Goal: Task Accomplishment & Management: Complete application form

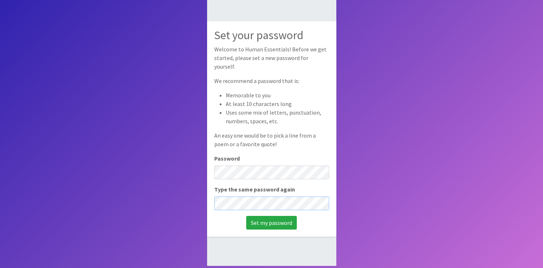
scroll to position [48, 0]
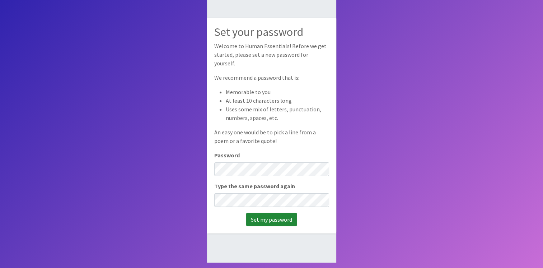
click at [273, 216] on input "Set my password" at bounding box center [271, 220] width 51 height 14
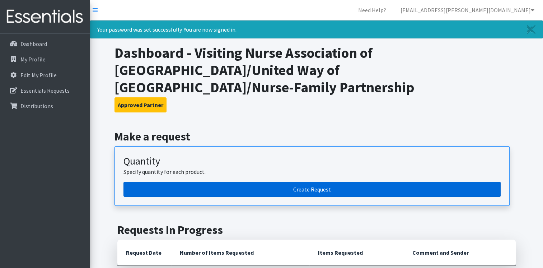
click at [265, 182] on link "Create Request" at bounding box center [311, 189] width 377 height 15
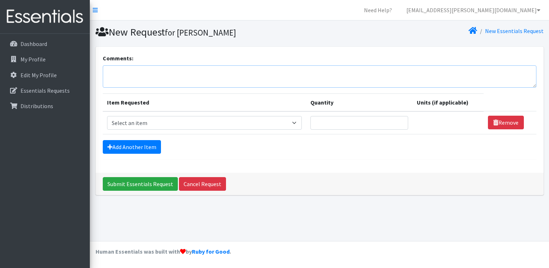
click at [232, 79] on textarea "Comments:" at bounding box center [319, 76] width 433 height 22
type textarea "[PERSON_NAME]"
click at [298, 125] on select "Select an item # of Children this order will serve # of Individuals Living in H…" at bounding box center [204, 123] width 195 height 14
select select "13431"
click at [107, 116] on select "Select an item # of Children this order will serve # of Individuals Living in H…" at bounding box center [204, 123] width 195 height 14
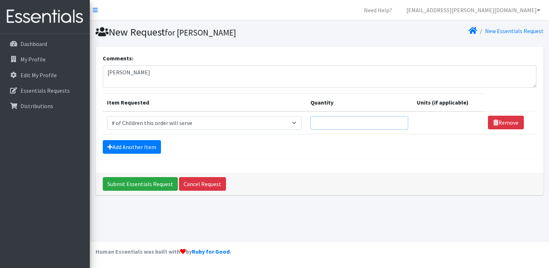
click at [339, 122] on input "Quantity" at bounding box center [359, 123] width 98 height 14
type input "6"
click at [137, 144] on link "Add Another Item" at bounding box center [132, 147] width 58 height 14
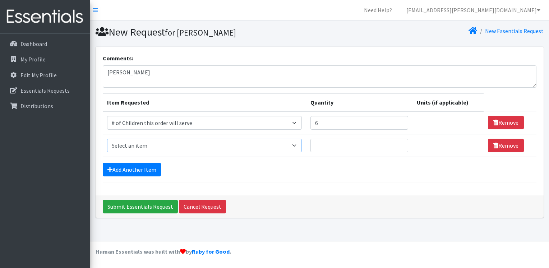
click at [137, 144] on select "Select an item # of Children this order will serve # of Individuals Living in H…" at bounding box center [204, 146] width 195 height 14
select select "6076"
click at [107, 139] on select "Select an item # of Children this order will serve # of Individuals Living in H…" at bounding box center [204, 146] width 195 height 14
click at [342, 143] on input "Quantity" at bounding box center [359, 146] width 98 height 14
click at [335, 121] on input "6" at bounding box center [359, 123] width 98 height 14
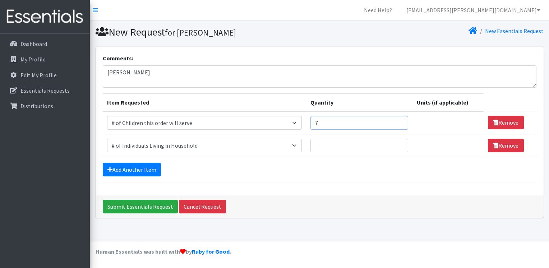
type input "7"
click at [321, 139] on input "Quantity" at bounding box center [359, 146] width 98 height 14
type input "12"
click at [118, 169] on link "Add Another Item" at bounding box center [132, 170] width 58 height 14
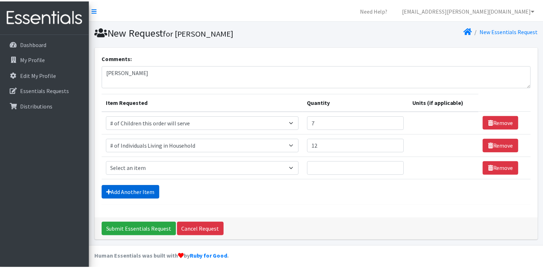
scroll to position [4, 0]
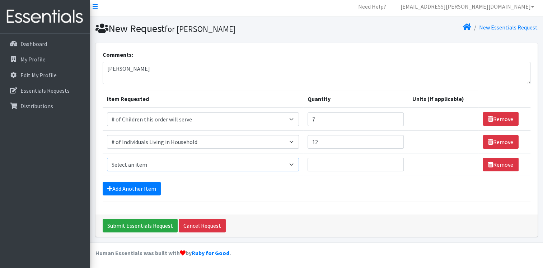
click at [126, 167] on select "Select an item # of Children this order will serve # of Individuals Living in H…" at bounding box center [203, 165] width 192 height 14
select select "11410"
click at [107, 158] on select "Select an item # of Children this order will serve # of Individuals Living in H…" at bounding box center [203, 165] width 192 height 14
click at [346, 166] on input "Quantity" at bounding box center [356, 165] width 96 height 14
type input "2"
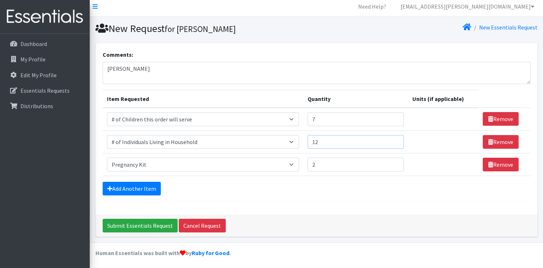
click at [323, 139] on input "12" at bounding box center [356, 142] width 96 height 14
type input "14"
click at [139, 188] on link "Add Another Item" at bounding box center [132, 189] width 58 height 14
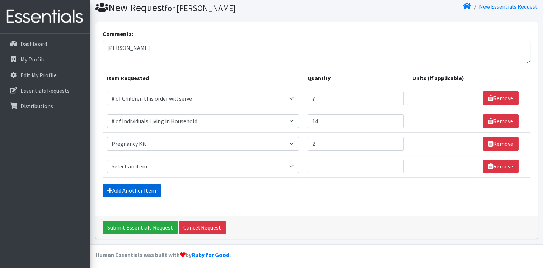
scroll to position [26, 0]
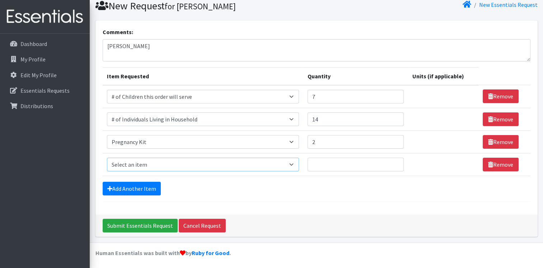
click at [139, 166] on select "Select an item # of Children this order will serve # of Individuals Living in H…" at bounding box center [203, 165] width 192 height 14
click at [107, 158] on select "Select an item # of Children this order will serve # of Individuals Living in H…" at bounding box center [203, 165] width 192 height 14
click at [195, 166] on select "Select an item # of Children this order will serve # of Individuals Living in H…" at bounding box center [203, 165] width 192 height 14
select select "1929"
click at [107, 158] on select "Select an item # of Children this order will serve # of Individuals Living in H…" at bounding box center [203, 165] width 192 height 14
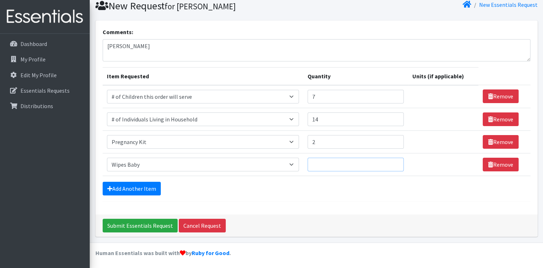
click at [337, 167] on input "Quantity" at bounding box center [356, 165] width 96 height 14
click at [392, 162] on input "1" at bounding box center [356, 165] width 96 height 14
click at [392, 162] on input "2" at bounding box center [356, 165] width 96 height 14
type input "3"
click at [392, 162] on input "3" at bounding box center [356, 165] width 96 height 14
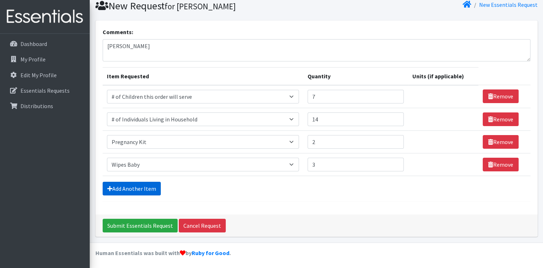
click at [122, 188] on link "Add Another Item" at bounding box center [132, 189] width 58 height 14
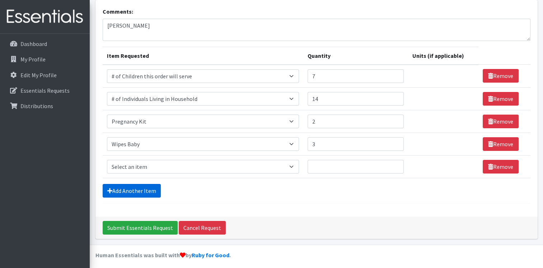
scroll to position [49, 0]
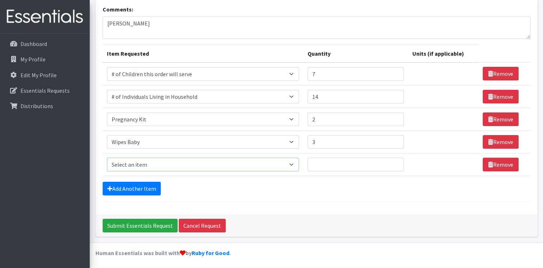
click at [220, 165] on select "Select an item # of Children this order will serve # of Individuals Living in H…" at bounding box center [203, 165] width 192 height 14
select select "1988"
click at [107, 158] on select "Select an item # of Children this order will serve # of Individuals Living in H…" at bounding box center [203, 165] width 192 height 14
click at [355, 163] on input "Quantity" at bounding box center [356, 165] width 96 height 14
type input "1"
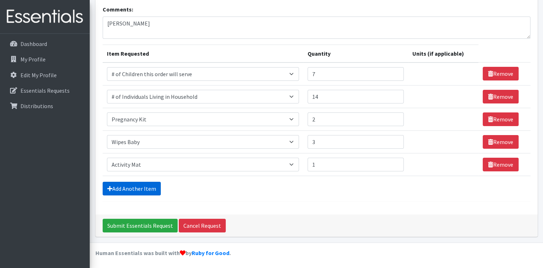
click at [139, 189] on link "Add Another Item" at bounding box center [132, 189] width 58 height 14
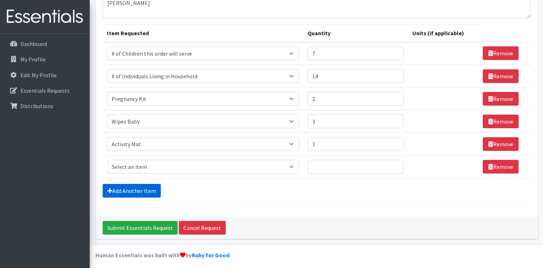
scroll to position [71, 0]
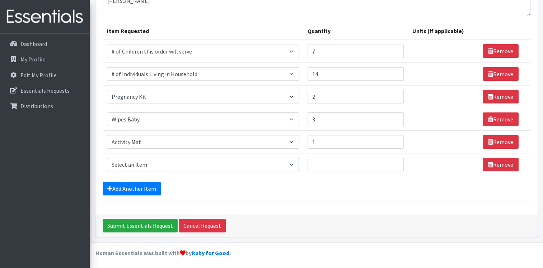
click at [144, 167] on select "Select an item # of Children this order will serve # of Individuals Living in H…" at bounding box center [203, 165] width 192 height 14
select select "5772"
click at [107, 158] on select "Select an item # of Children this order will serve # of Individuals Living in H…" at bounding box center [203, 165] width 192 height 14
click at [329, 163] on input "Quantity" at bounding box center [356, 165] width 96 height 14
type input "1"
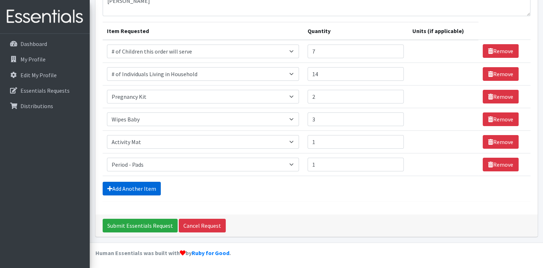
click at [139, 188] on link "Add Another Item" at bounding box center [132, 189] width 58 height 14
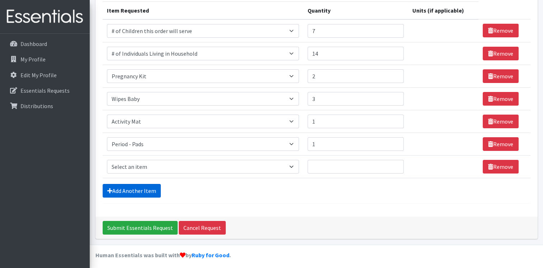
scroll to position [94, 0]
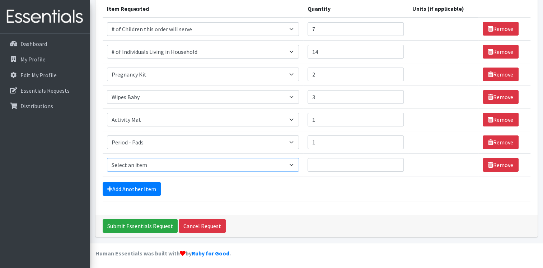
click at [134, 165] on select "Select an item # of Children this order will serve # of Individuals Living in H…" at bounding box center [203, 165] width 192 height 14
select select "1968"
click at [107, 158] on select "Select an item # of Children this order will serve # of Individuals Living in H…" at bounding box center [203, 165] width 192 height 14
click at [323, 167] on input "Quantity" at bounding box center [352, 165] width 95 height 14
click at [440, 171] on td "Unit Please select a unit units Packs" at bounding box center [441, 164] width 75 height 23
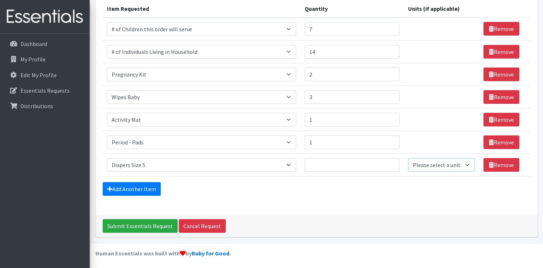
click at [439, 167] on select "Please select a unit units Packs" at bounding box center [441, 165] width 67 height 14
click at [408, 158] on select "Please select a unit units Packs" at bounding box center [441, 165] width 67 height 14
click at [432, 162] on select "Please select a unit units Packs" at bounding box center [441, 165] width 67 height 14
select select "Pack"
click at [408, 158] on select "Please select a unit units Packs" at bounding box center [441, 165] width 67 height 14
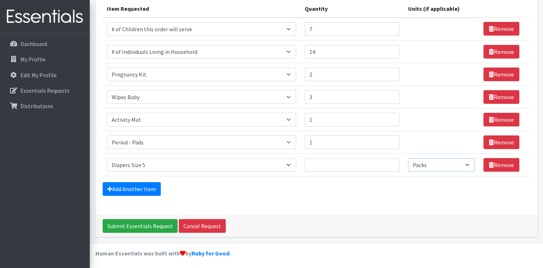
click at [421, 168] on select "Please select a unit units Packs" at bounding box center [441, 165] width 67 height 14
click at [408, 158] on select "Please select a unit units Packs" at bounding box center [441, 165] width 67 height 14
click at [358, 162] on input "Quantity" at bounding box center [352, 165] width 95 height 14
click at [431, 162] on select "Please select a unit units Packs" at bounding box center [441, 165] width 67 height 14
select select "Pack"
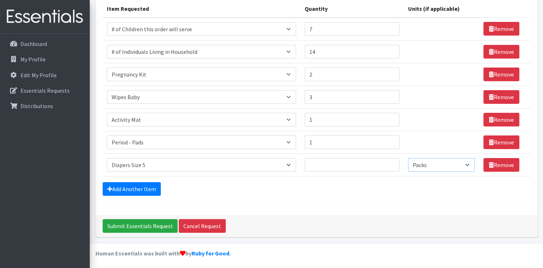
click at [408, 158] on select "Please select a unit units Packs" at bounding box center [441, 165] width 67 height 14
click at [349, 163] on input "Quantity" at bounding box center [352, 165] width 95 height 14
type input "1"
click at [150, 191] on link "Add Another Item" at bounding box center [132, 189] width 58 height 14
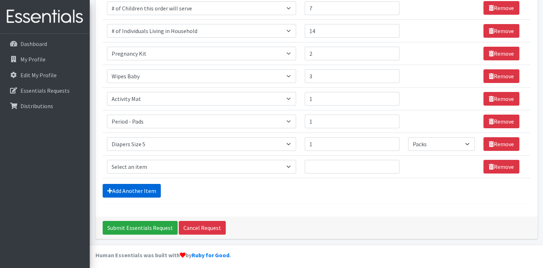
scroll to position [116, 0]
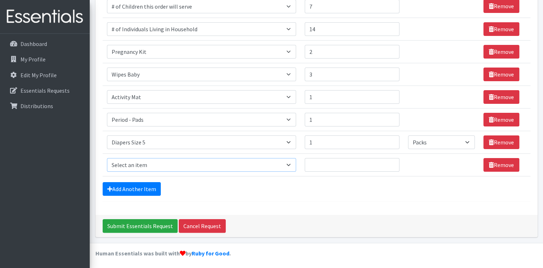
click at [174, 162] on select "Select an item # of Children this order will serve # of Individuals Living in H…" at bounding box center [201, 165] width 189 height 14
select select "5749"
click at [107, 158] on select "Select an item # of Children this order will serve # of Individuals Living in H…" at bounding box center [201, 165] width 189 height 14
click at [324, 159] on input "Quantity" at bounding box center [352, 165] width 95 height 14
type input "1"
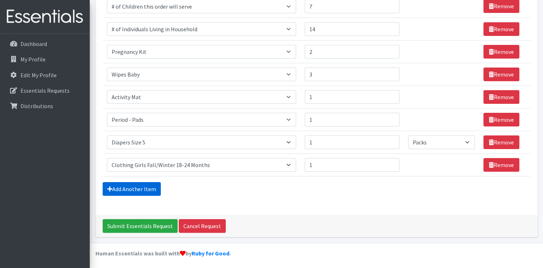
click at [146, 183] on link "Add Another Item" at bounding box center [132, 189] width 58 height 14
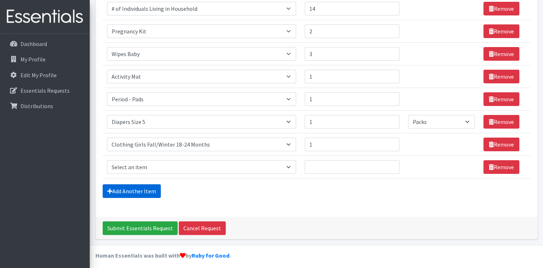
scroll to position [139, 0]
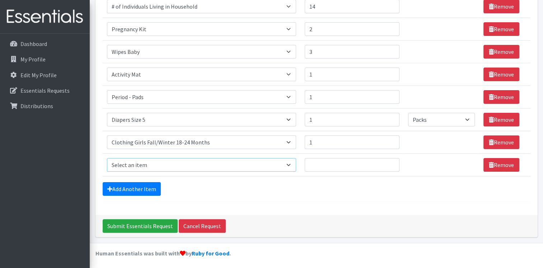
click at [179, 165] on select "Select an item # of Children this order will serve # of Individuals Living in H…" at bounding box center [201, 165] width 189 height 14
select select "1935"
click at [107, 158] on select "Select an item # of Children this order will serve # of Individuals Living in H…" at bounding box center [201, 165] width 189 height 14
click at [320, 162] on input "Quantity" at bounding box center [352, 165] width 95 height 14
type input "1"
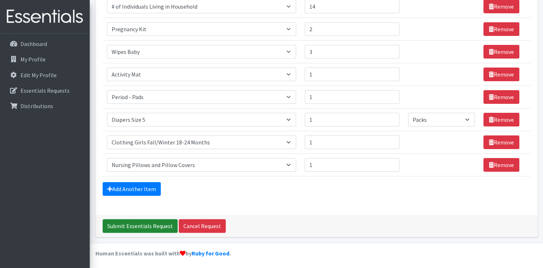
click at [153, 221] on input "Submit Essentials Request" at bounding box center [140, 226] width 75 height 14
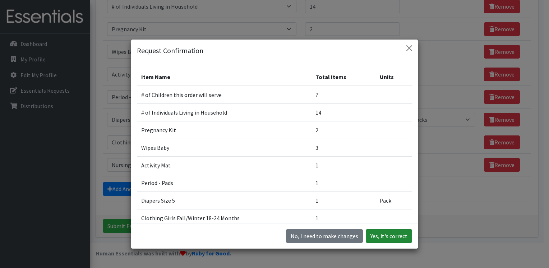
click at [392, 238] on button "Yes, it's correct" at bounding box center [388, 236] width 46 height 14
